Goal: Task Accomplishment & Management: Use online tool/utility

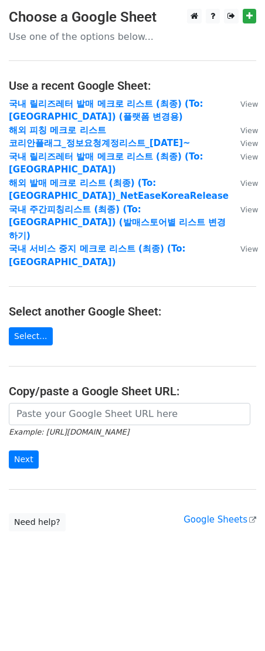
click at [104, 316] on main "Choose a Google Sheet Use one of the options below... Use a recent Google Sheet…" at bounding box center [132, 270] width 265 height 523
click at [102, 305] on h4 "Select another Google Sheet:" at bounding box center [133, 312] width 248 height 14
click at [121, 428] on small "Example: [URL][DOMAIN_NAME]" at bounding box center [69, 432] width 120 height 9
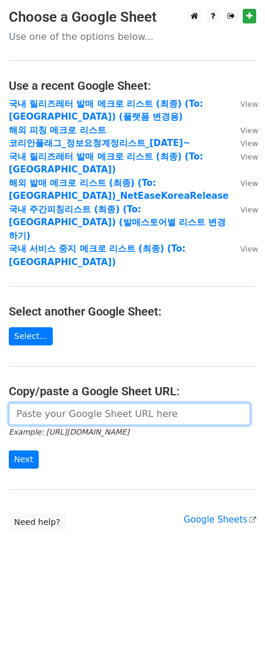
click at [120, 403] on input "url" at bounding box center [130, 414] width 242 height 22
paste input "[URL][DOMAIN_NAME]"
type input "[URL][DOMAIN_NAME]"
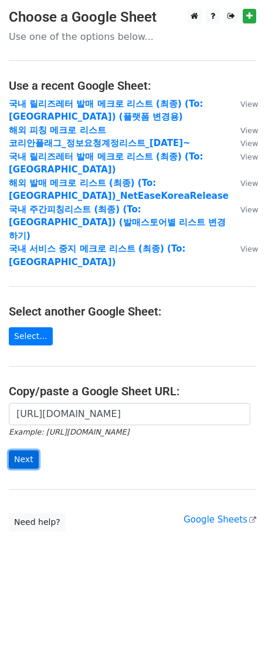
click at [30, 451] on input "Next" at bounding box center [24, 460] width 30 height 18
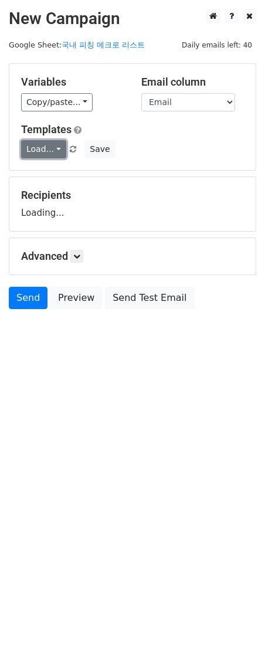
click at [39, 154] on link "Load..." at bounding box center [43, 149] width 45 height 18
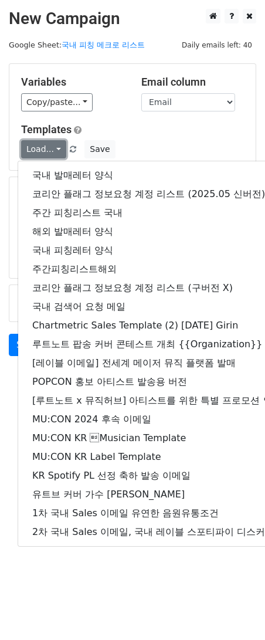
click at [39, 150] on link "Load..." at bounding box center [43, 149] width 45 height 18
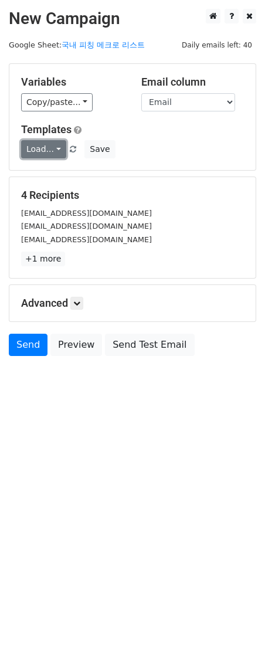
click at [39, 150] on link "Load..." at bounding box center [43, 149] width 45 height 18
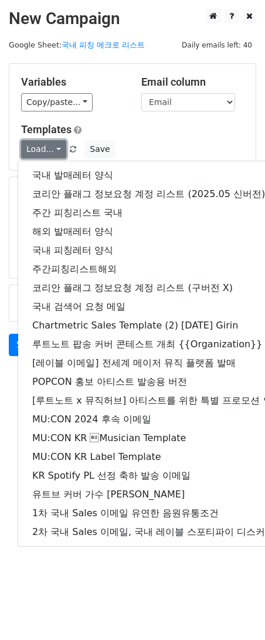
click at [45, 150] on link "Load..." at bounding box center [43, 149] width 45 height 18
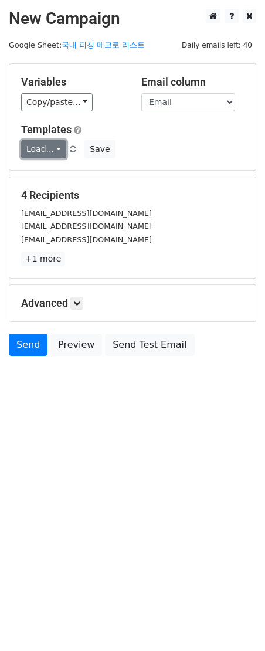
click at [45, 148] on link "Load..." at bounding box center [43, 149] width 45 height 18
